Goal: Information Seeking & Learning: Learn about a topic

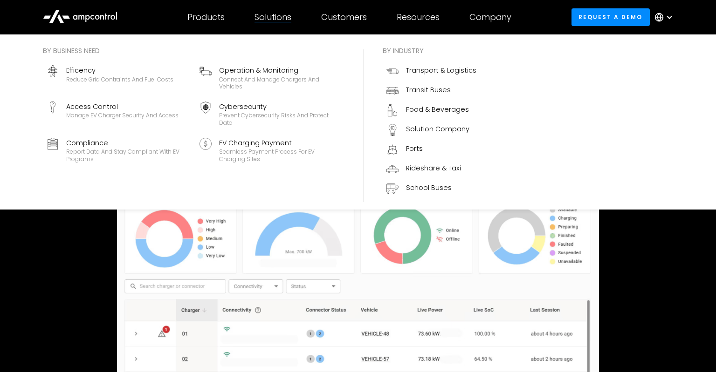
click at [271, 19] on div "Solutions" at bounding box center [273, 17] width 37 height 10
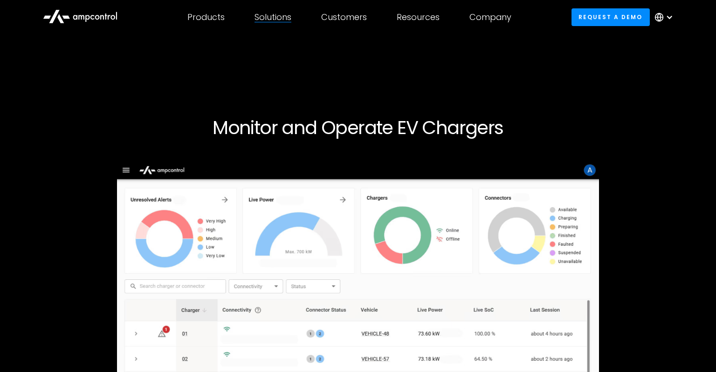
click at [271, 19] on div "Solutions" at bounding box center [273, 17] width 37 height 10
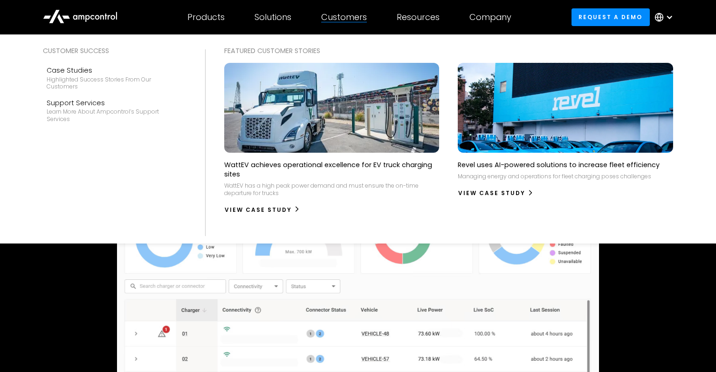
click at [349, 22] on div at bounding box center [344, 22] width 46 height 0
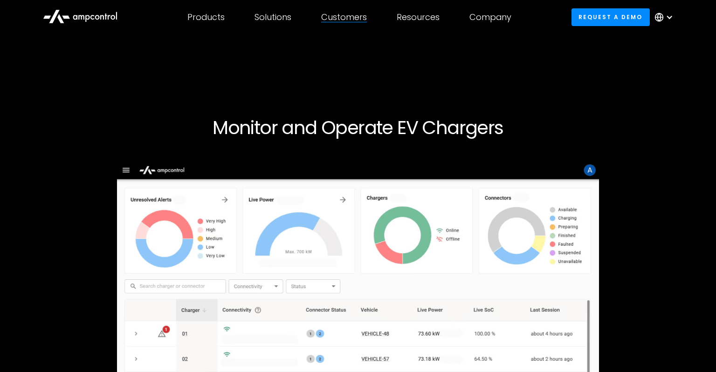
click at [349, 22] on div at bounding box center [344, 22] width 46 height 0
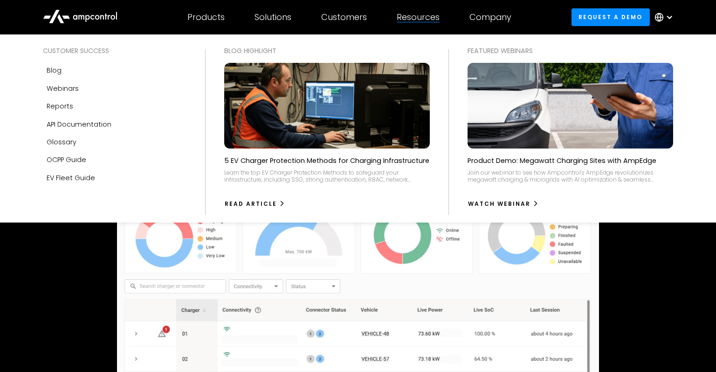
click at [418, 20] on div "Resources" at bounding box center [418, 17] width 43 height 10
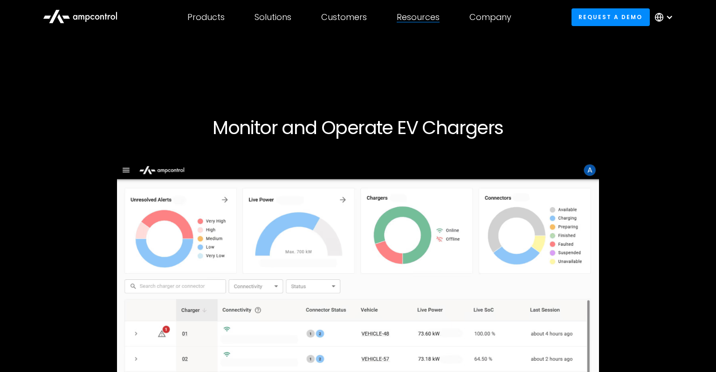
click at [418, 20] on div "Resources" at bounding box center [418, 17] width 43 height 10
click at [596, 20] on link "Request a demo" at bounding box center [610, 16] width 78 height 17
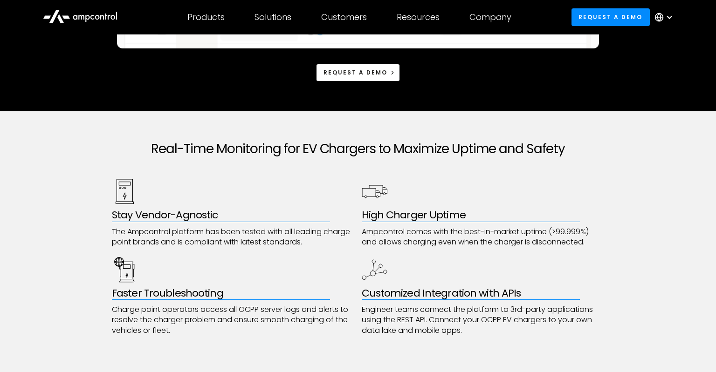
scroll to position [344, 0]
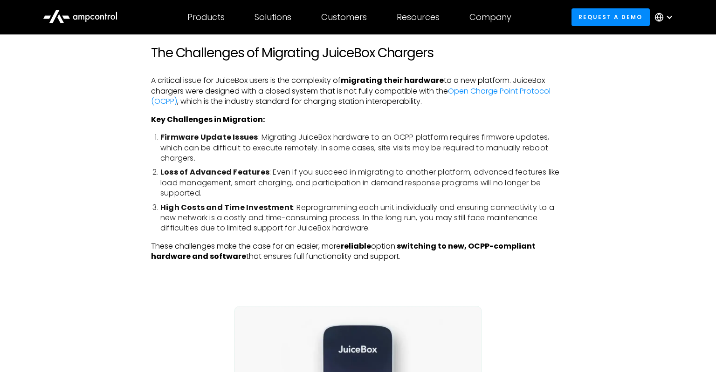
scroll to position [804, 0]
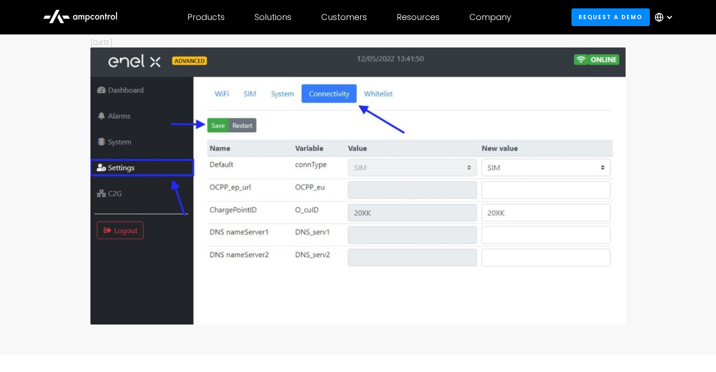
scroll to position [65, 0]
